Goal: Transaction & Acquisition: Purchase product/service

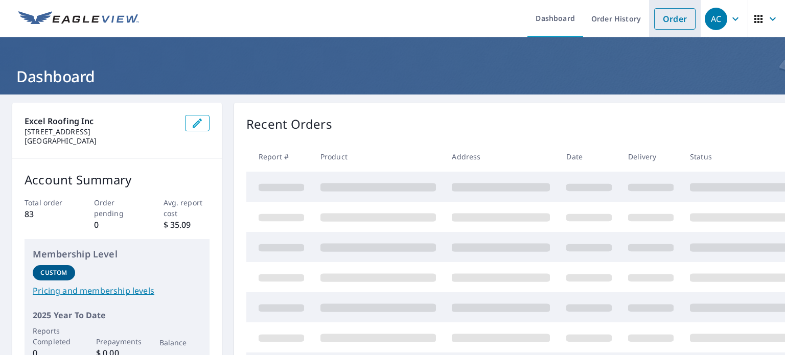
click at [670, 20] on link "Order" at bounding box center [674, 18] width 41 height 21
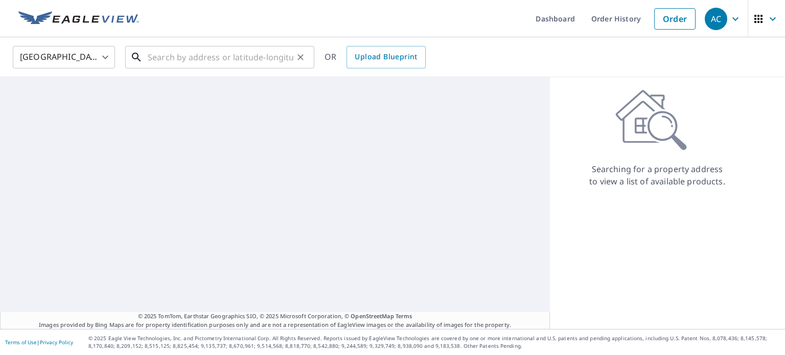
click at [228, 49] on input "text" at bounding box center [221, 57] width 146 height 29
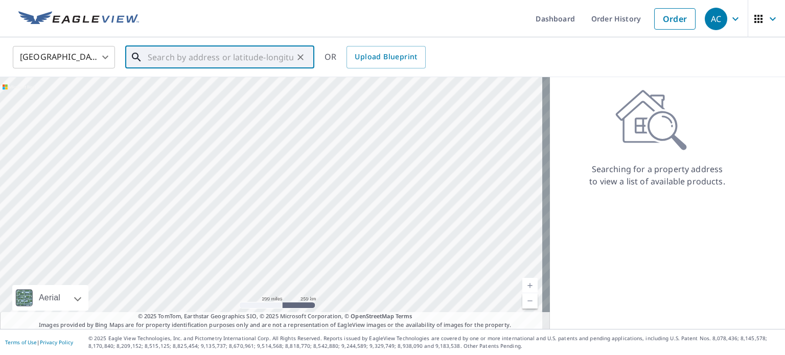
paste input "[STREET_ADDRESS][PERSON_NAME]"
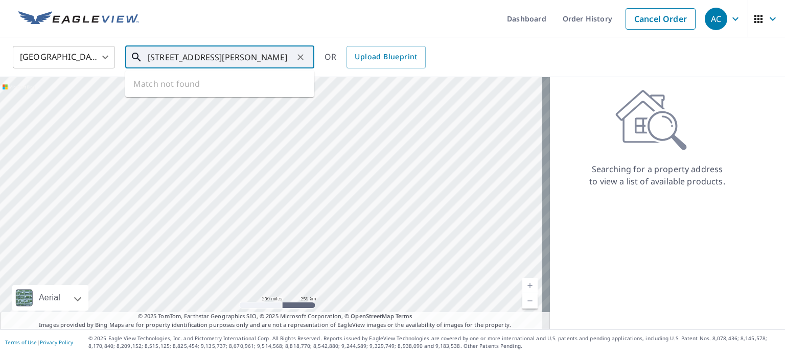
scroll to position [0, 20]
click at [220, 89] on span "[STREET_ADDRESS][PERSON_NAME]" at bounding box center [226, 87] width 161 height 12
type input "[STREET_ADDRESS][PERSON_NAME]"
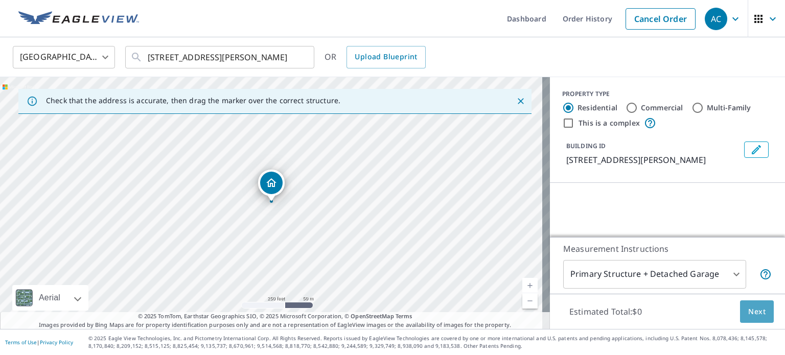
click at [754, 313] on span "Next" at bounding box center [756, 312] width 17 height 13
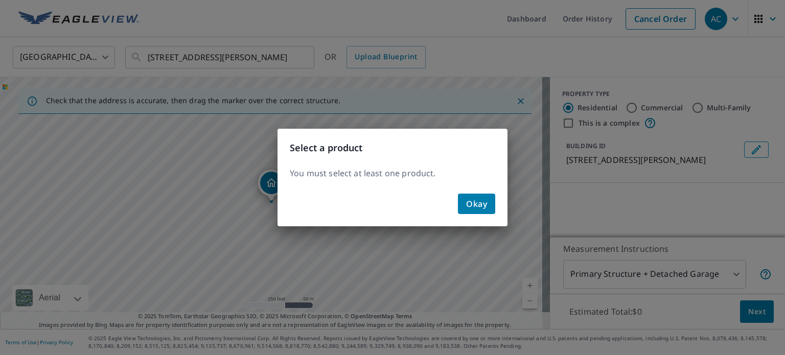
drag, startPoint x: 475, startPoint y: 201, endPoint x: 483, endPoint y: 202, distance: 7.7
click at [474, 201] on span "Okay" at bounding box center [476, 204] width 21 height 14
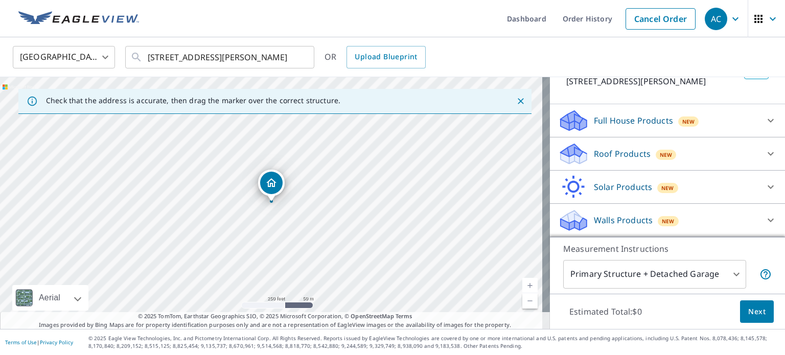
click at [625, 154] on p "Roof Products" at bounding box center [622, 154] width 57 height 12
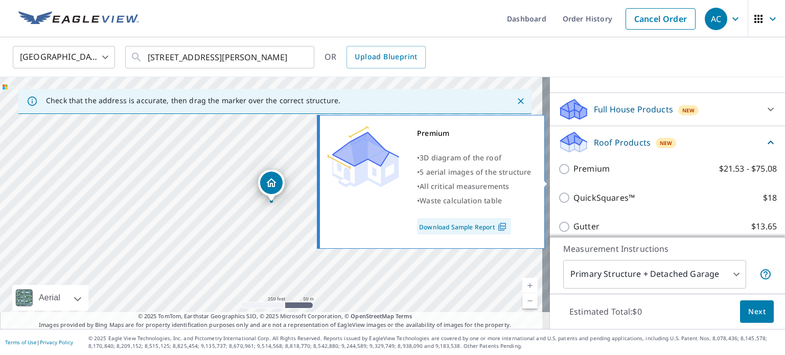
click at [638, 184] on div "Premium $21.53 - $75.08" at bounding box center [667, 168] width 219 height 29
click at [575, 175] on p "Premium" at bounding box center [592, 169] width 36 height 13
click at [574, 175] on input "Premium $21.53 - $75.08" at bounding box center [565, 169] width 15 height 12
checkbox input "true"
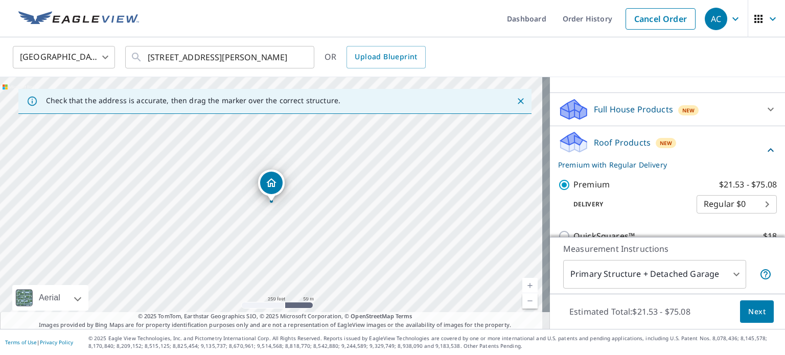
click at [748, 317] on span "Next" at bounding box center [756, 312] width 17 height 13
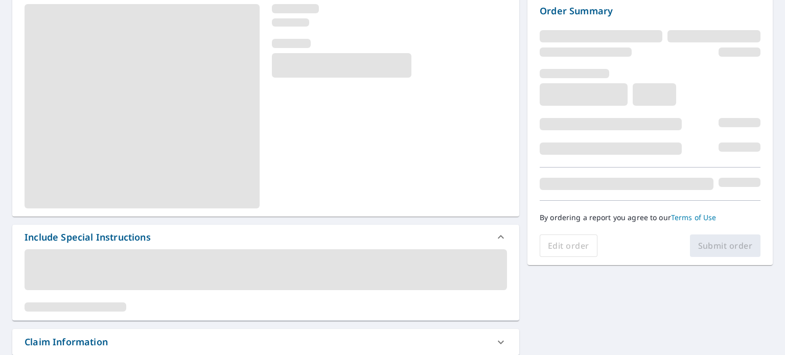
scroll to position [153, 0]
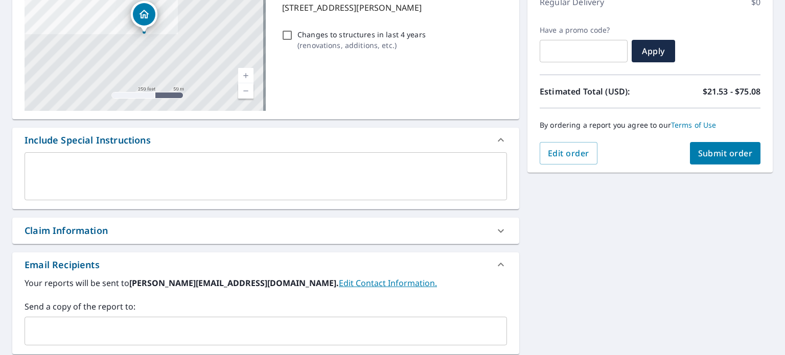
click at [717, 159] on button "Submit order" at bounding box center [725, 153] width 71 height 22
checkbox input "true"
